Goal: Information Seeking & Learning: Learn about a topic

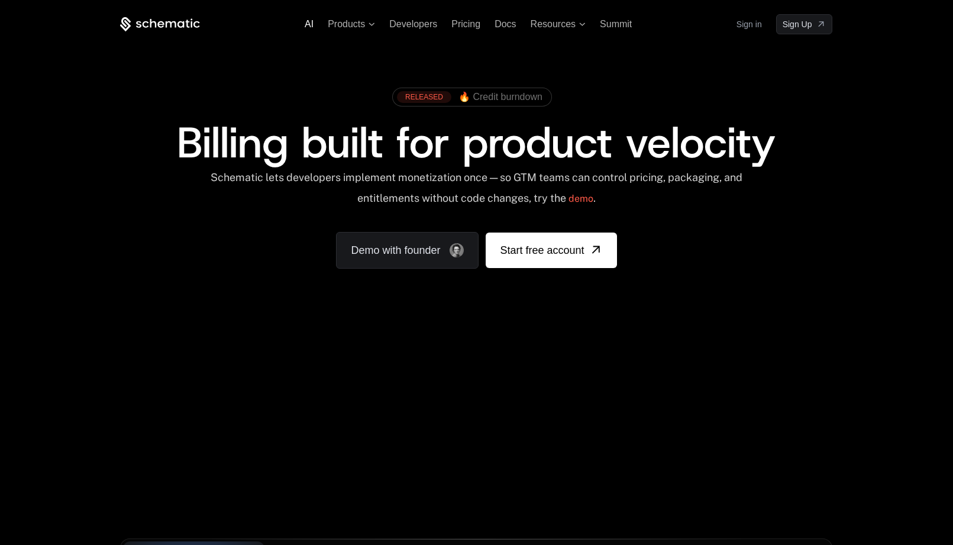
click at [310, 20] on span "AI" at bounding box center [309, 24] width 9 height 10
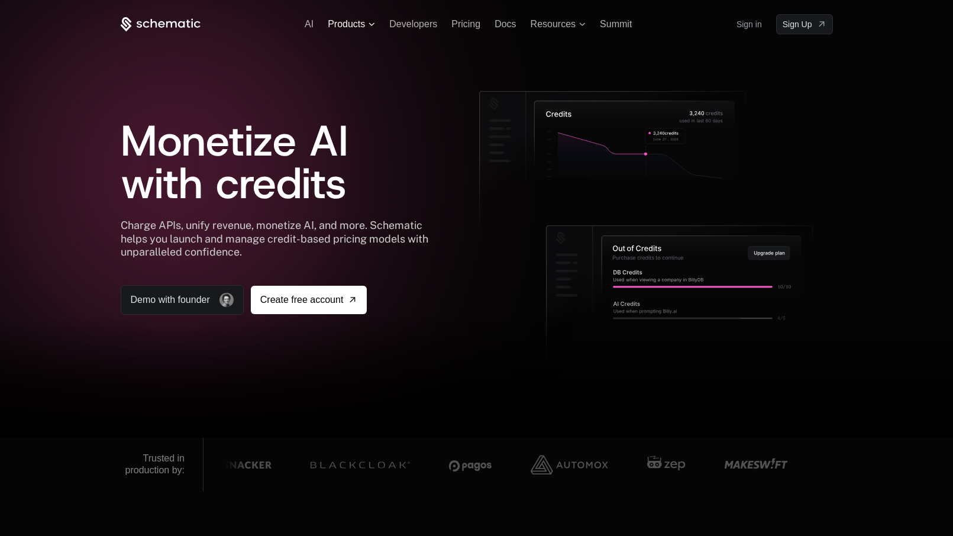
click at [365, 24] on span "Products" at bounding box center [351, 24] width 47 height 11
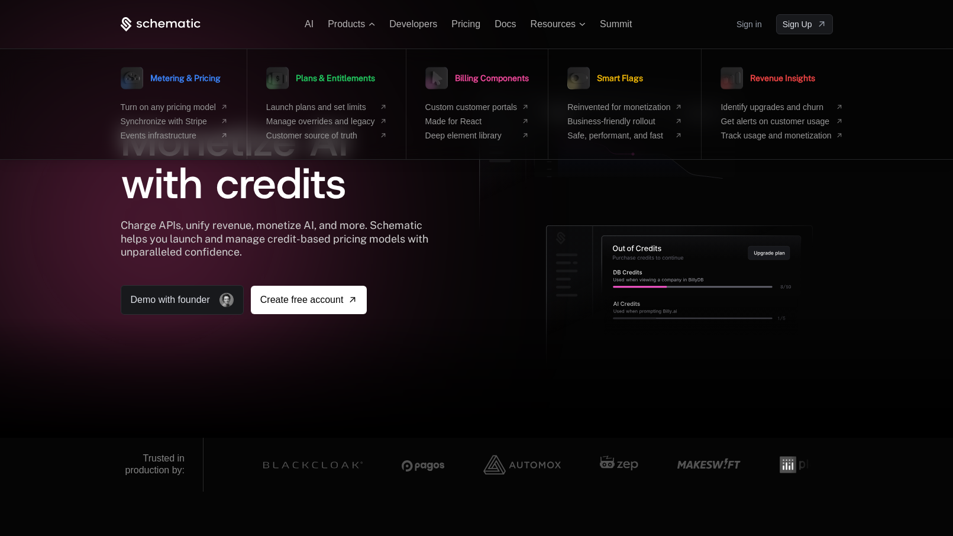
click at [135, 13] on div at bounding box center [476, 268] width 953 height 536
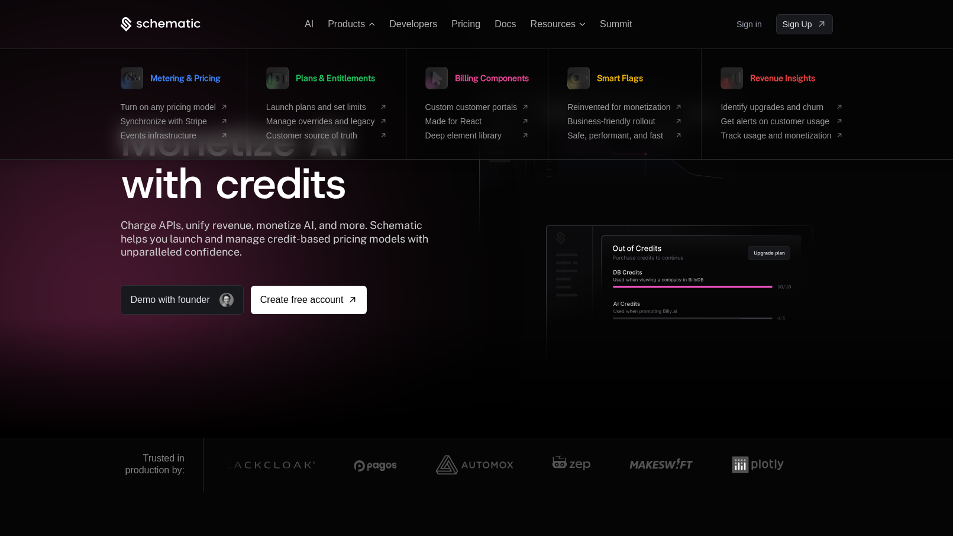
click at [410, 30] on div "AI Products Metering & Pricing Turn on any pricing model Synchronize with Strip…" at bounding box center [477, 24] width 712 height 20
click at [465, 24] on span "Pricing" at bounding box center [465, 24] width 29 height 10
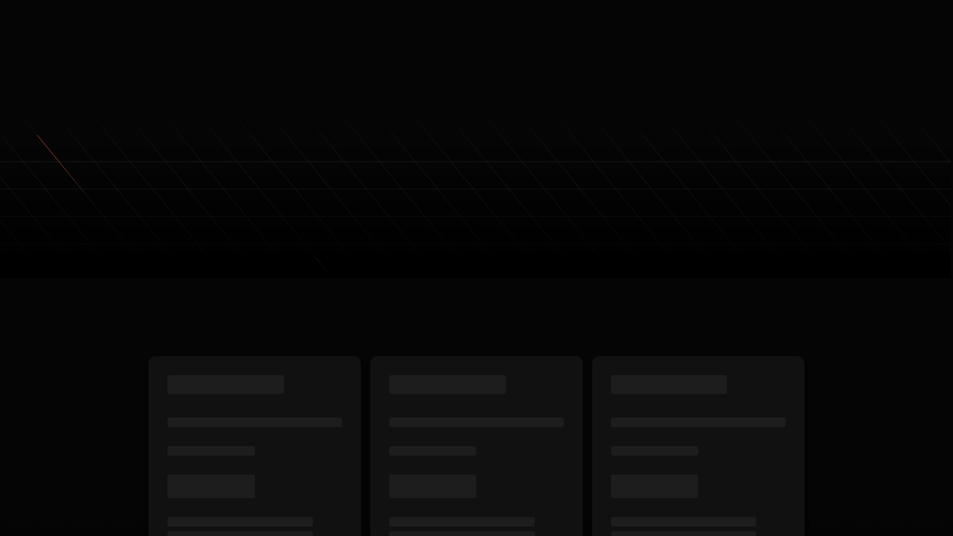
click at [500, 22] on span "Docs" at bounding box center [504, 21] width 21 height 10
